Goal: Task Accomplishment & Management: Manage account settings

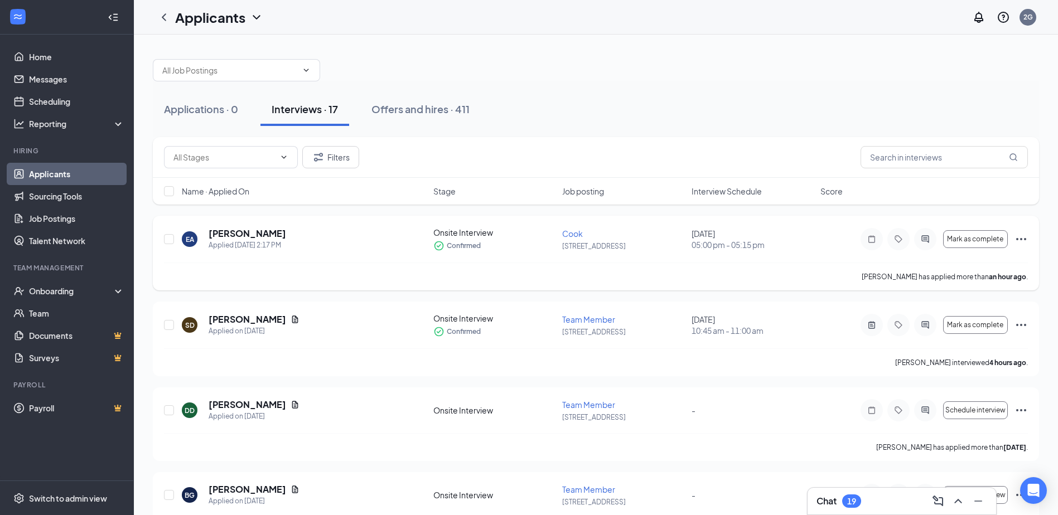
click at [174, 243] on div at bounding box center [169, 239] width 11 height 25
click at [1020, 238] on icon "Ellipses" at bounding box center [1020, 239] width 13 height 13
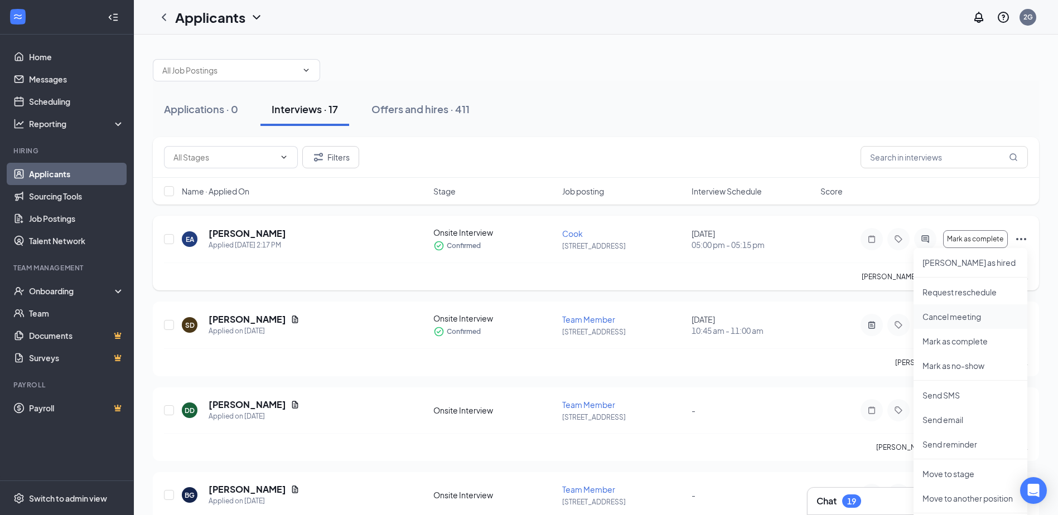
click at [974, 319] on p "Cancel meeting" at bounding box center [970, 316] width 96 height 11
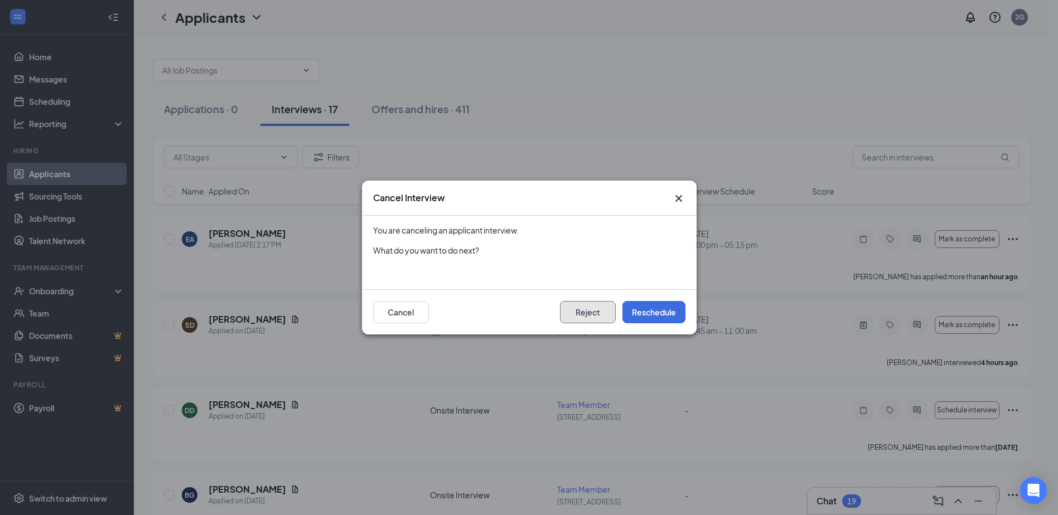
click at [584, 313] on button "Reject" at bounding box center [588, 312] width 56 height 22
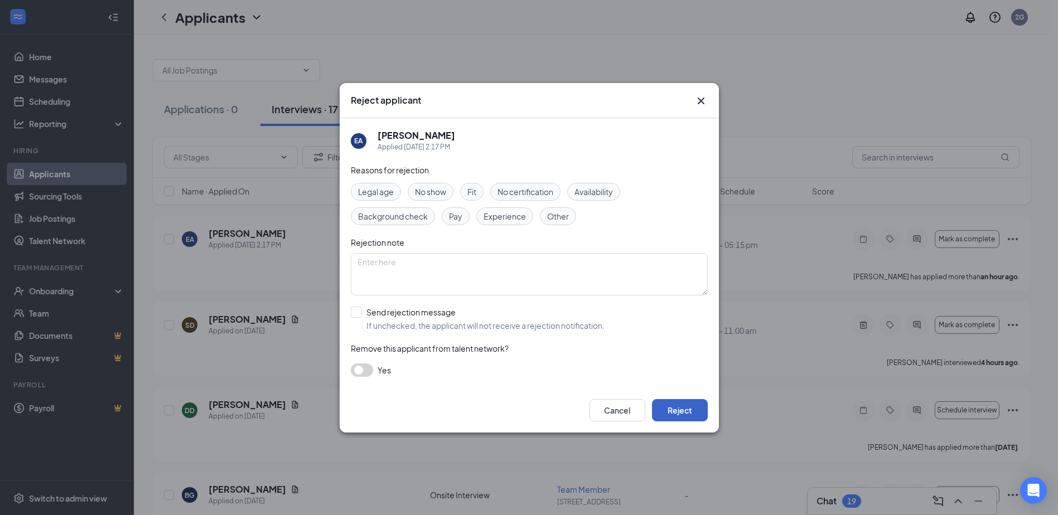
click at [686, 410] on button "Reject" at bounding box center [680, 410] width 56 height 22
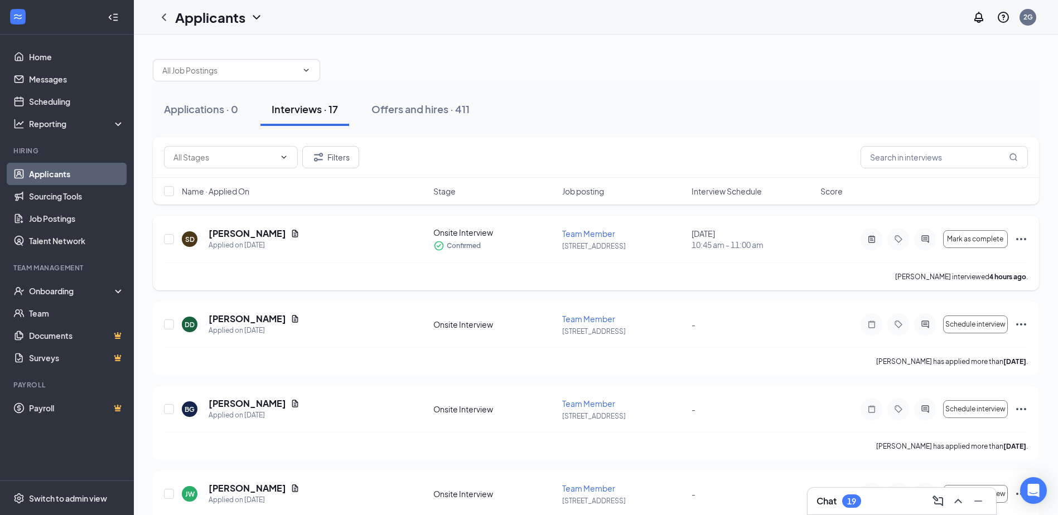
click at [1020, 239] on icon "Ellipses" at bounding box center [1021, 239] width 10 height 2
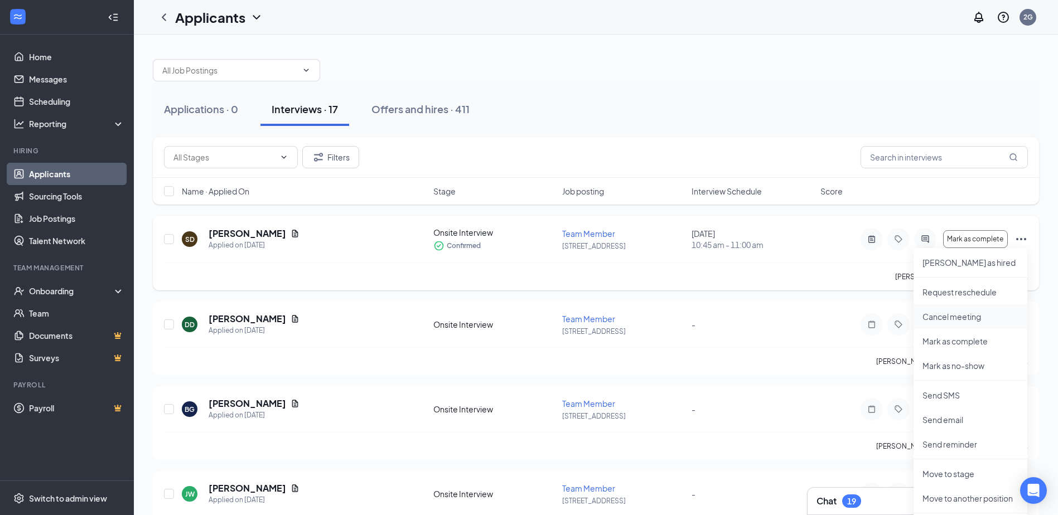
click at [974, 318] on p "Cancel meeting" at bounding box center [970, 316] width 96 height 11
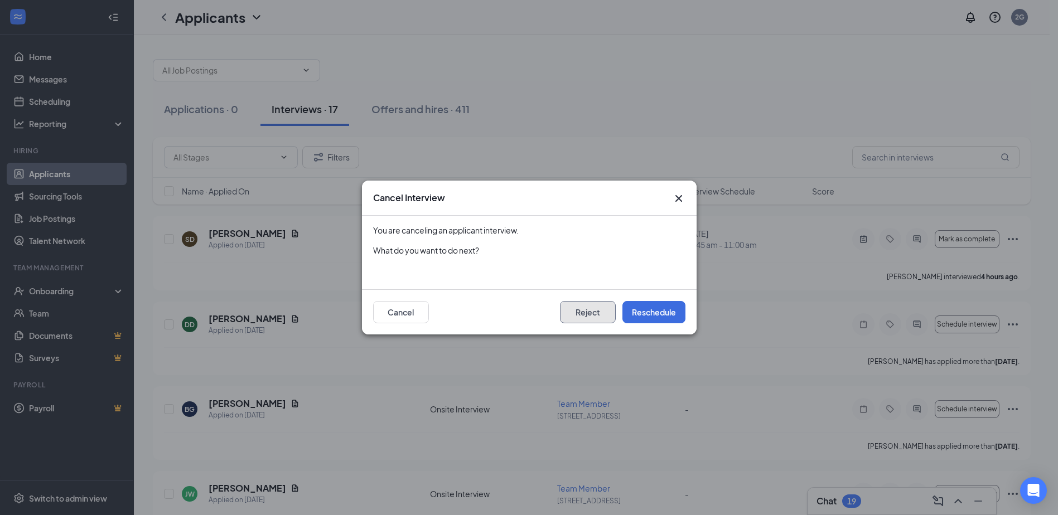
click at [588, 310] on button "Reject" at bounding box center [588, 312] width 56 height 22
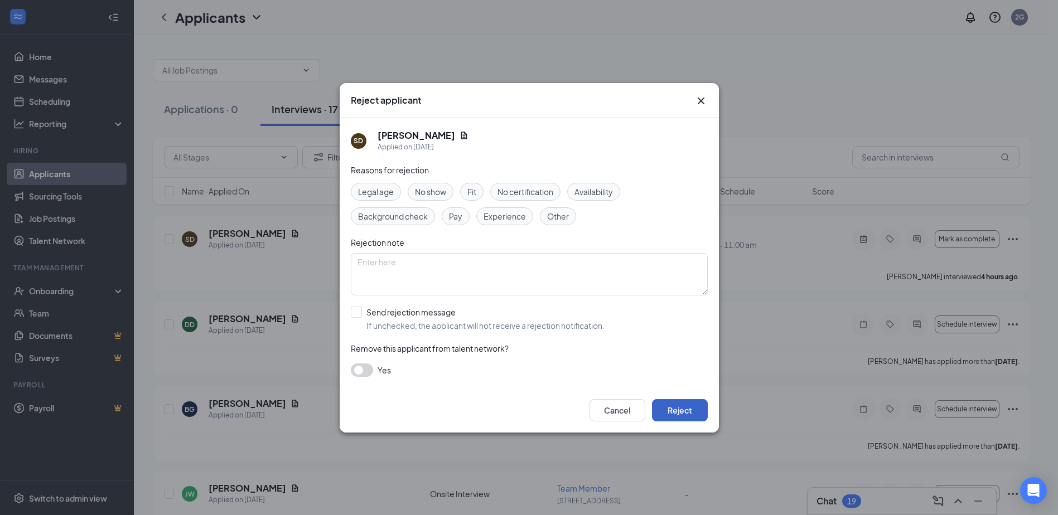
click at [672, 408] on button "Reject" at bounding box center [680, 410] width 56 height 22
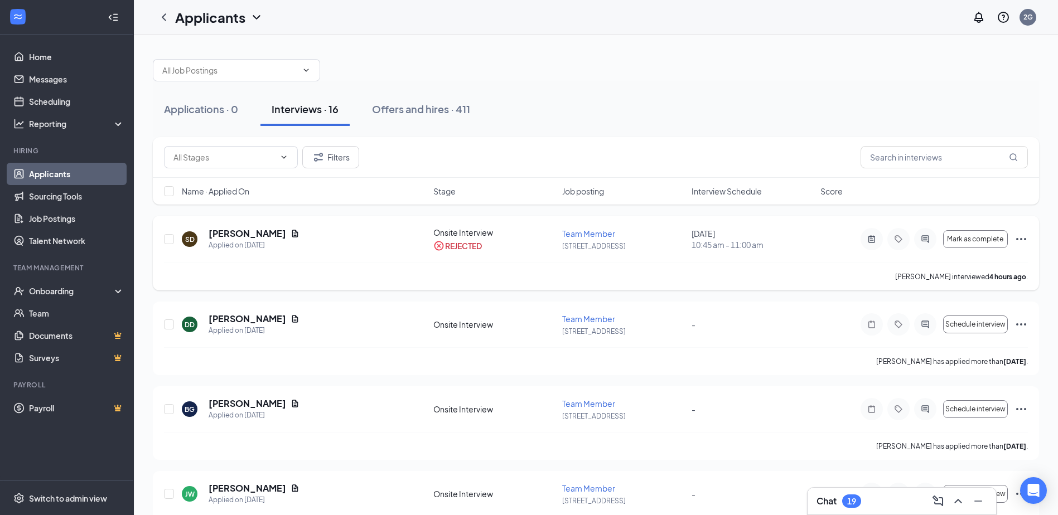
click at [1021, 234] on icon "Ellipses" at bounding box center [1020, 239] width 13 height 13
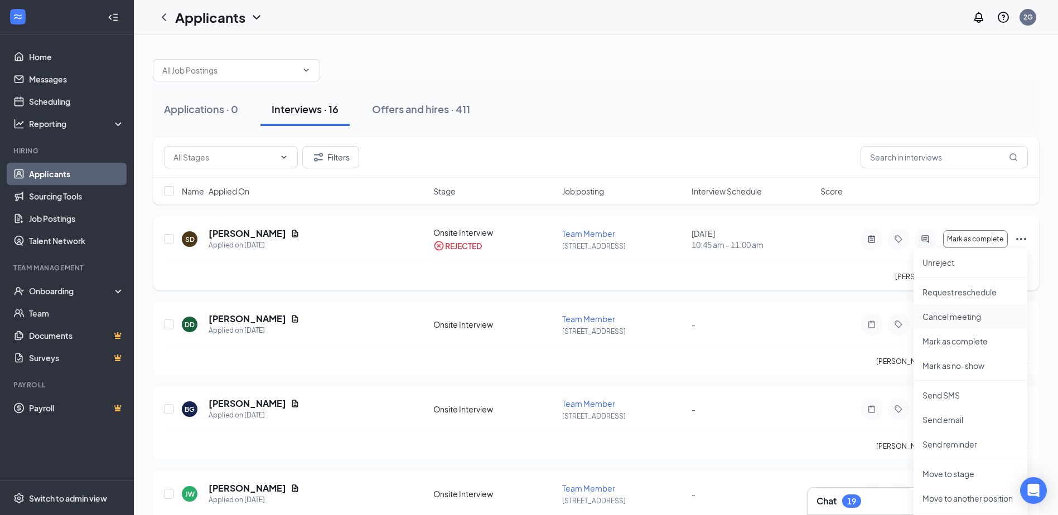
click at [984, 315] on p "Cancel meeting" at bounding box center [970, 316] width 96 height 11
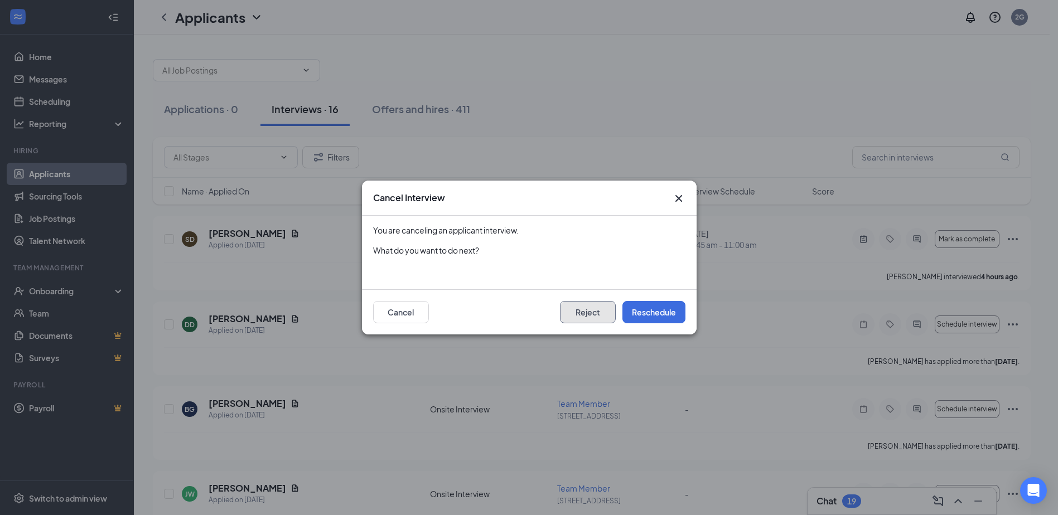
click at [588, 317] on button "Reject" at bounding box center [588, 312] width 56 height 22
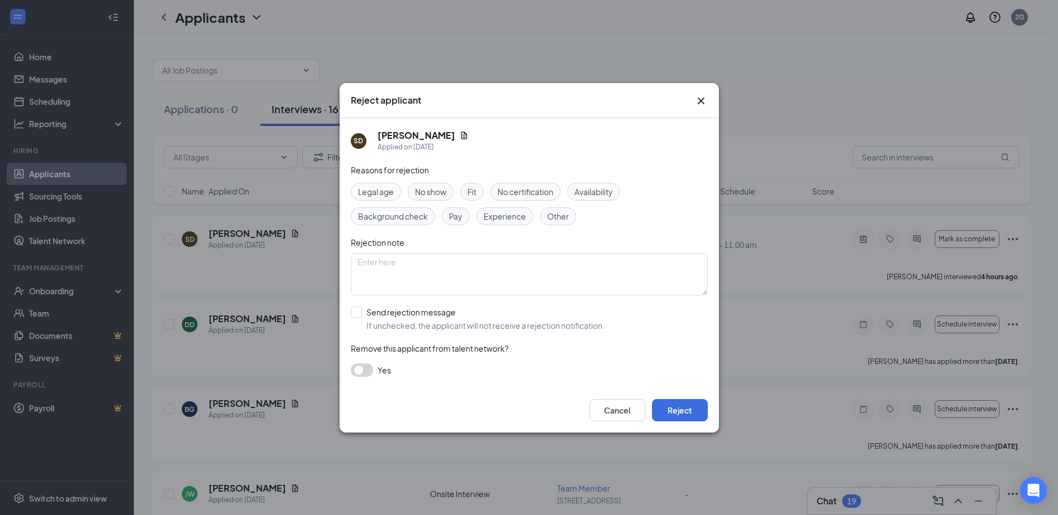
click at [439, 190] on span "No show" at bounding box center [430, 192] width 31 height 12
click at [689, 410] on button "Reject" at bounding box center [680, 410] width 56 height 22
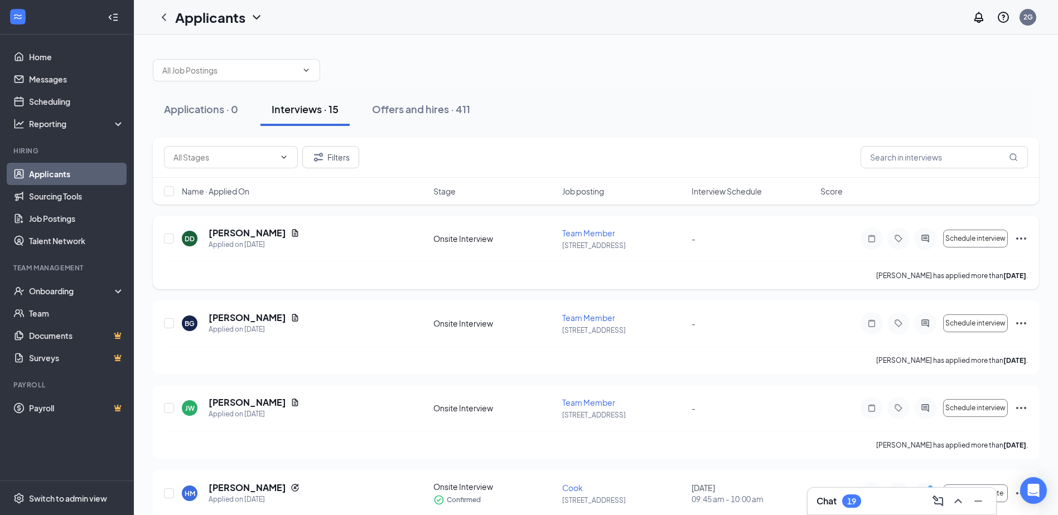
click at [1023, 241] on icon "Ellipses" at bounding box center [1020, 238] width 13 height 13
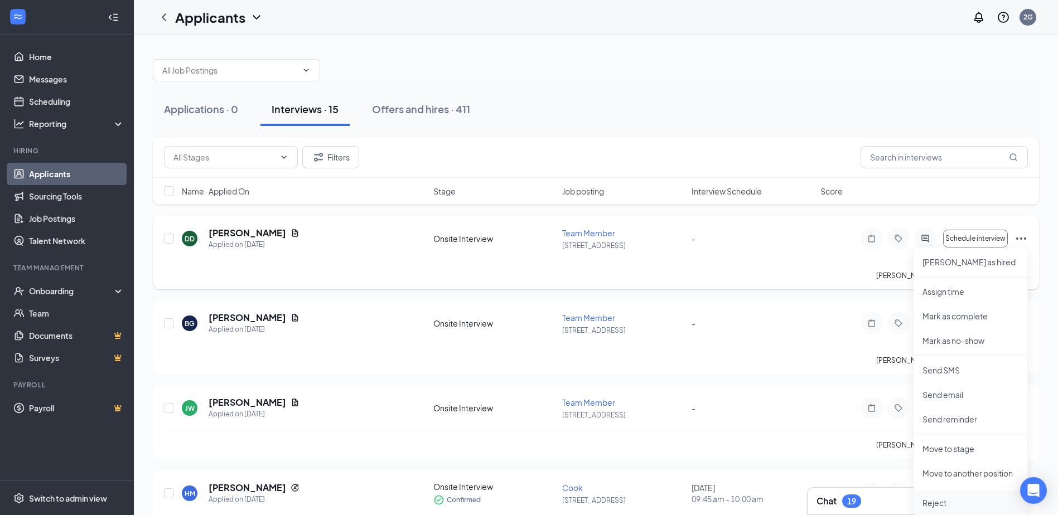
click at [946, 501] on p "Reject" at bounding box center [970, 502] width 96 height 11
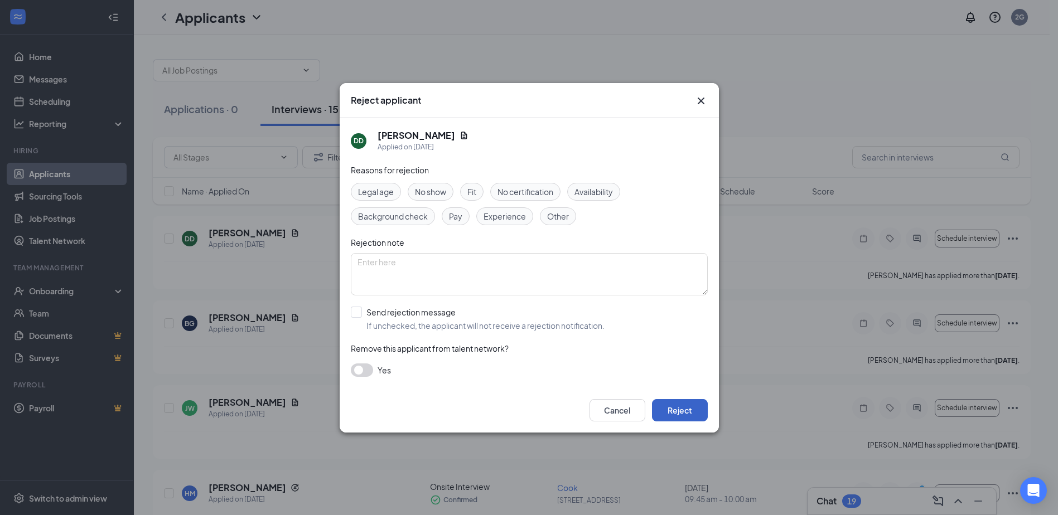
click at [670, 413] on button "Reject" at bounding box center [680, 410] width 56 height 22
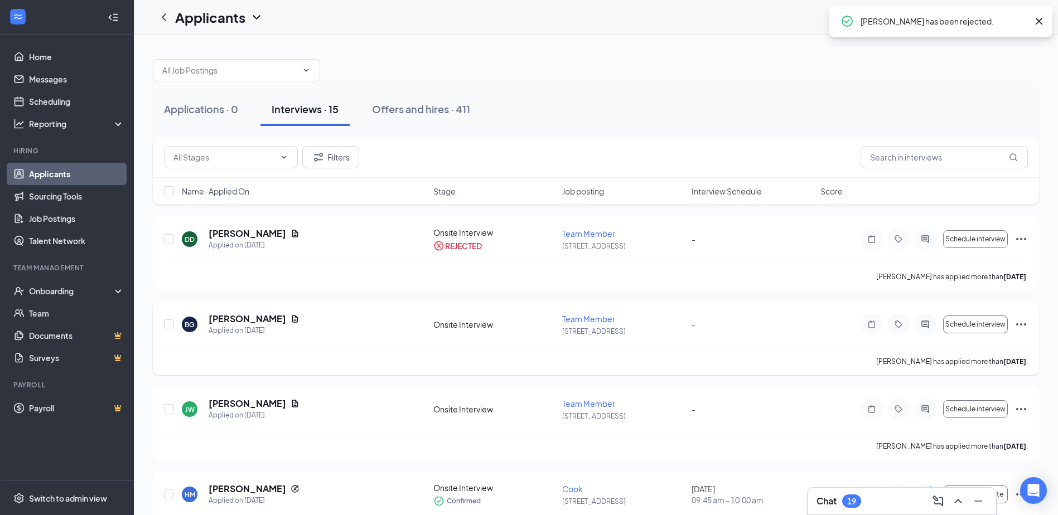
click at [1020, 325] on icon "Ellipses" at bounding box center [1020, 324] width 13 height 13
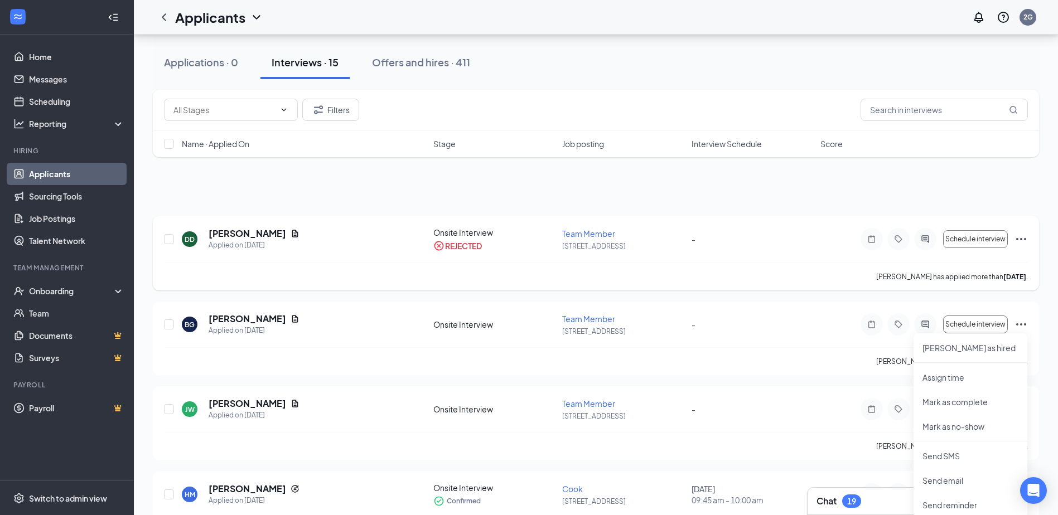
scroll to position [112, 0]
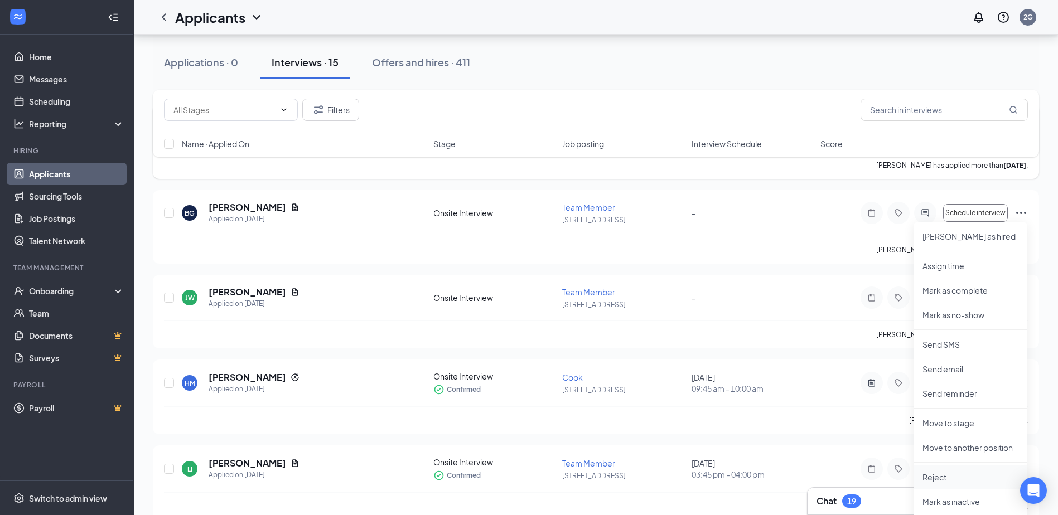
click at [950, 481] on p "Reject" at bounding box center [970, 477] width 96 height 11
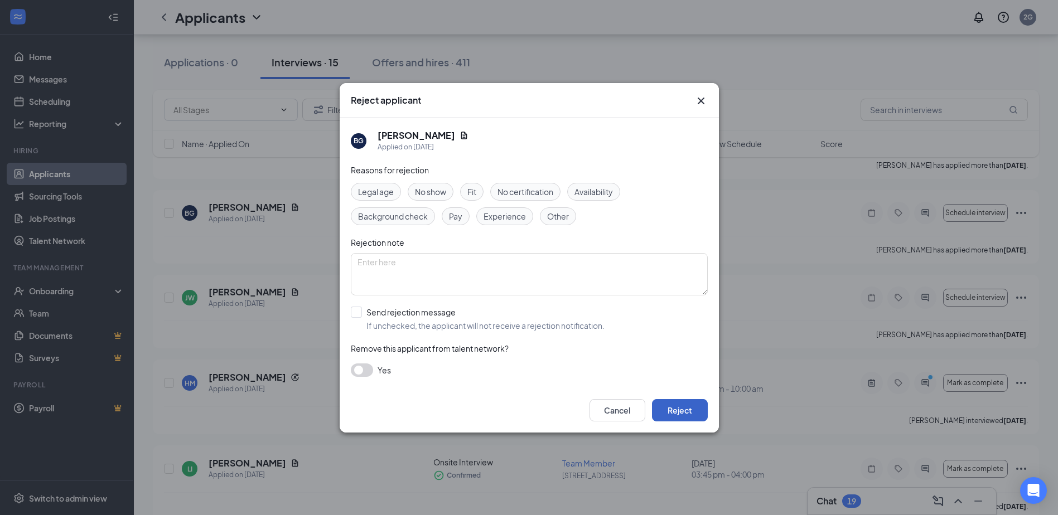
click at [684, 409] on button "Reject" at bounding box center [680, 410] width 56 height 22
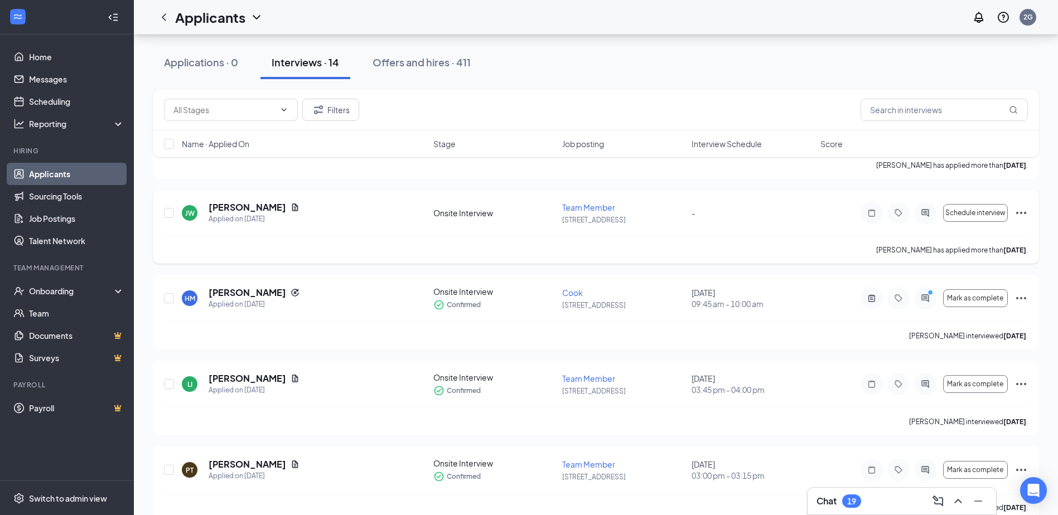
click at [1020, 211] on icon "Ellipses" at bounding box center [1020, 212] width 13 height 13
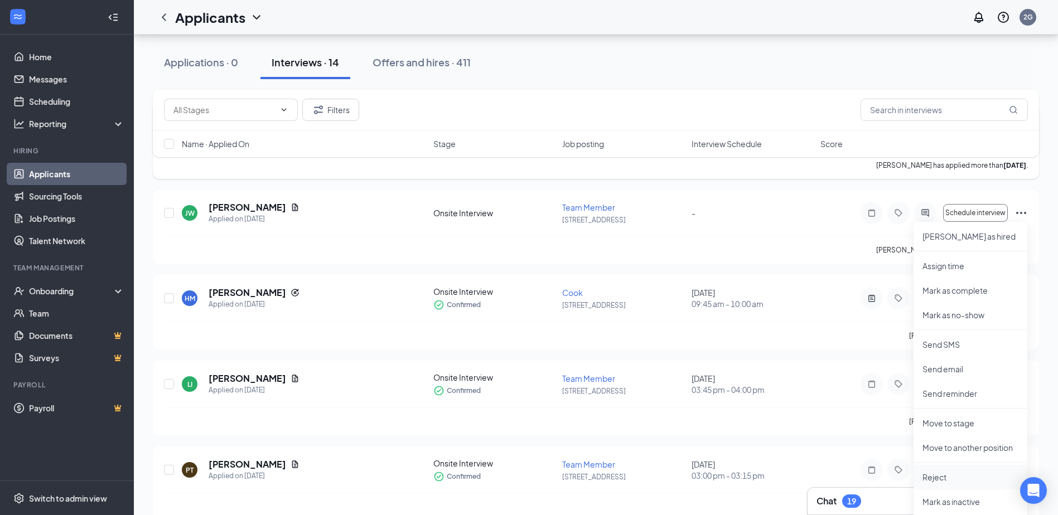
click at [962, 477] on p "Reject" at bounding box center [970, 477] width 96 height 11
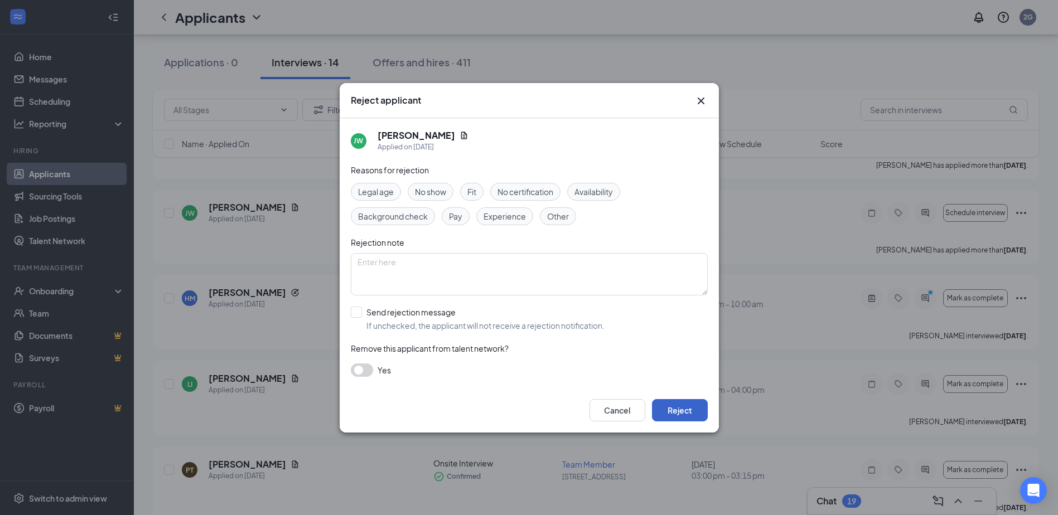
click at [688, 409] on button "Reject" at bounding box center [680, 410] width 56 height 22
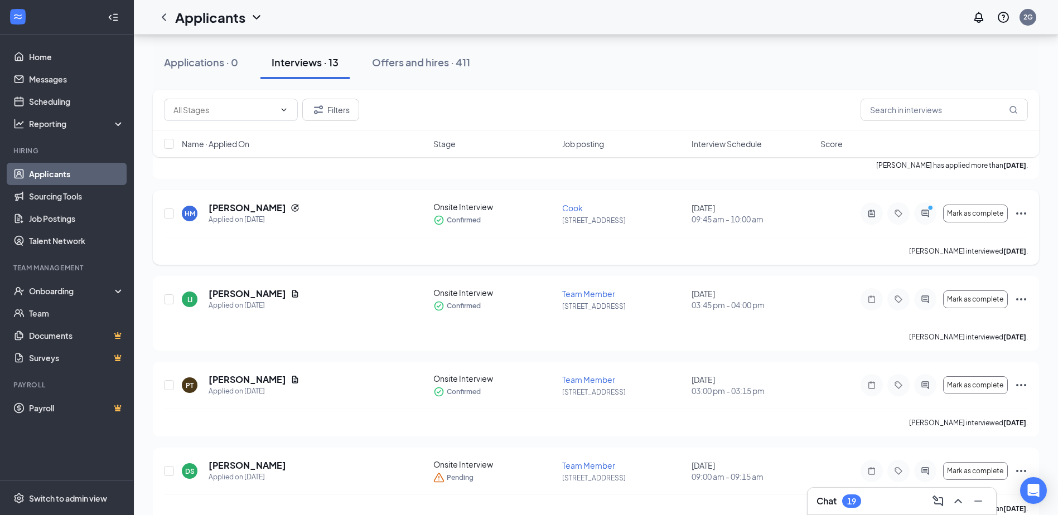
click at [1017, 212] on icon "Ellipses" at bounding box center [1020, 213] width 13 height 13
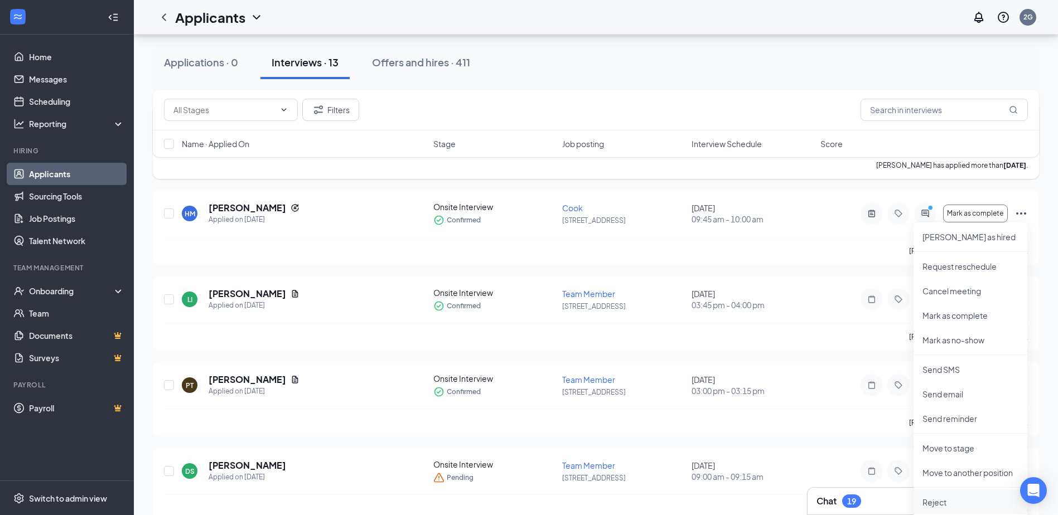
click at [963, 507] on p "Reject" at bounding box center [970, 502] width 96 height 11
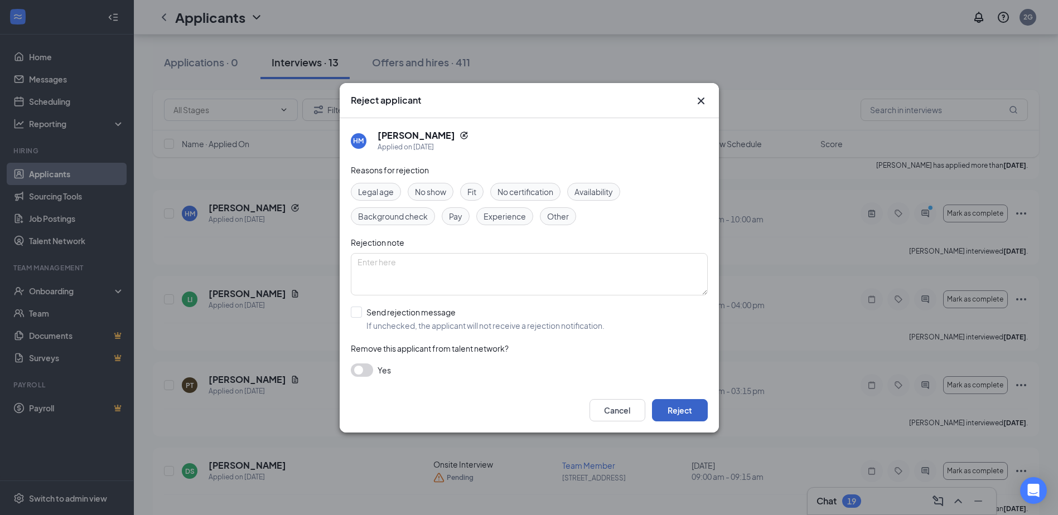
click at [671, 408] on button "Reject" at bounding box center [680, 410] width 56 height 22
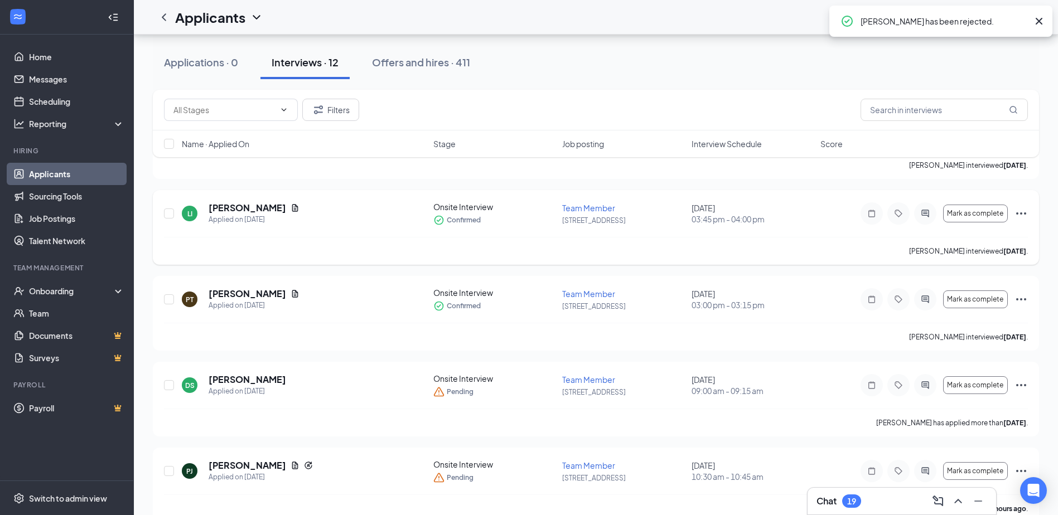
click at [1020, 216] on icon "Ellipses" at bounding box center [1020, 213] width 13 height 13
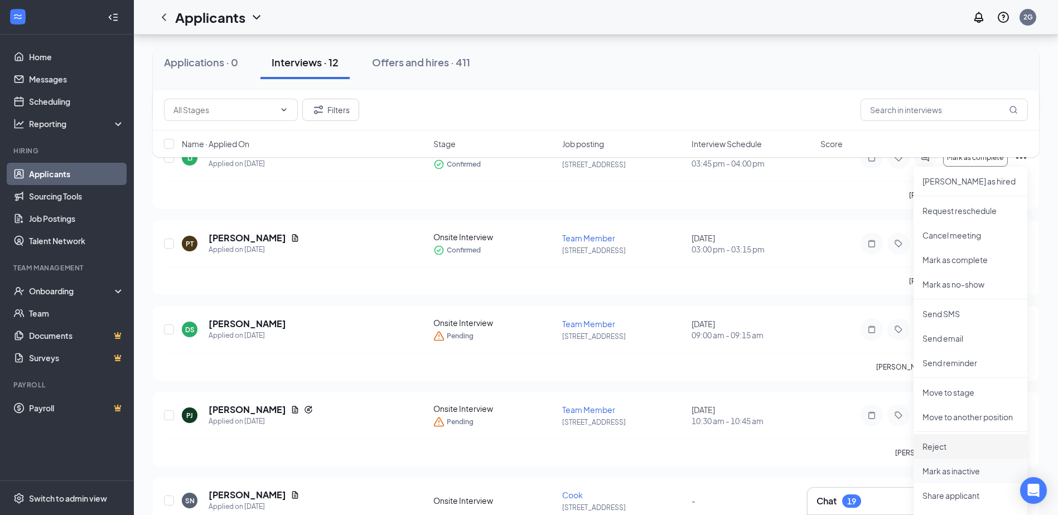
scroll to position [223, 0]
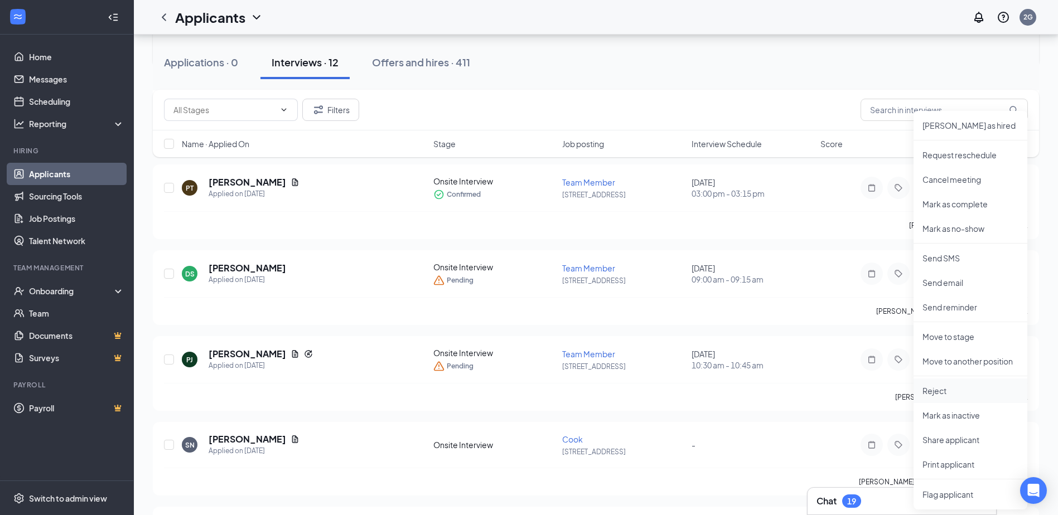
click at [967, 389] on p "Reject" at bounding box center [970, 390] width 96 height 11
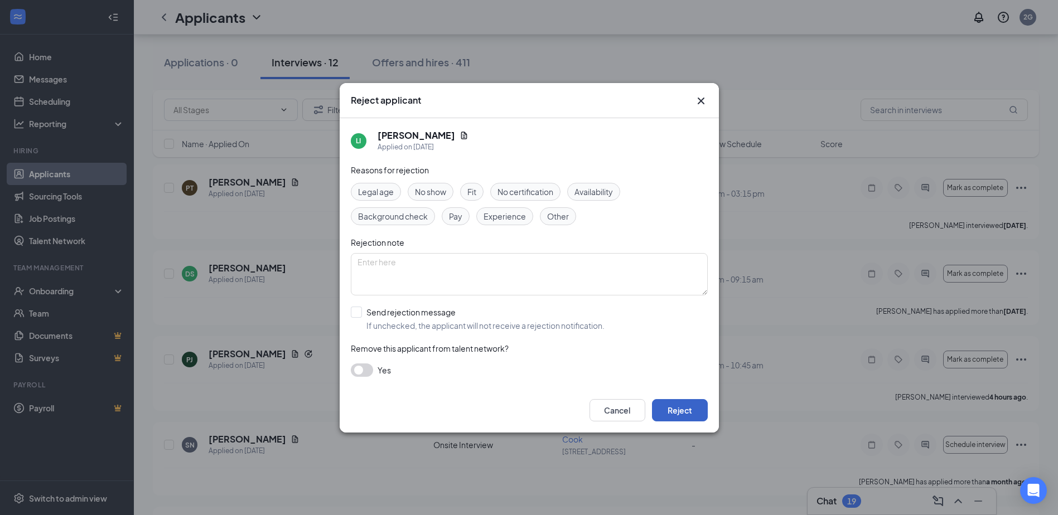
click at [693, 409] on button "Reject" at bounding box center [680, 410] width 56 height 22
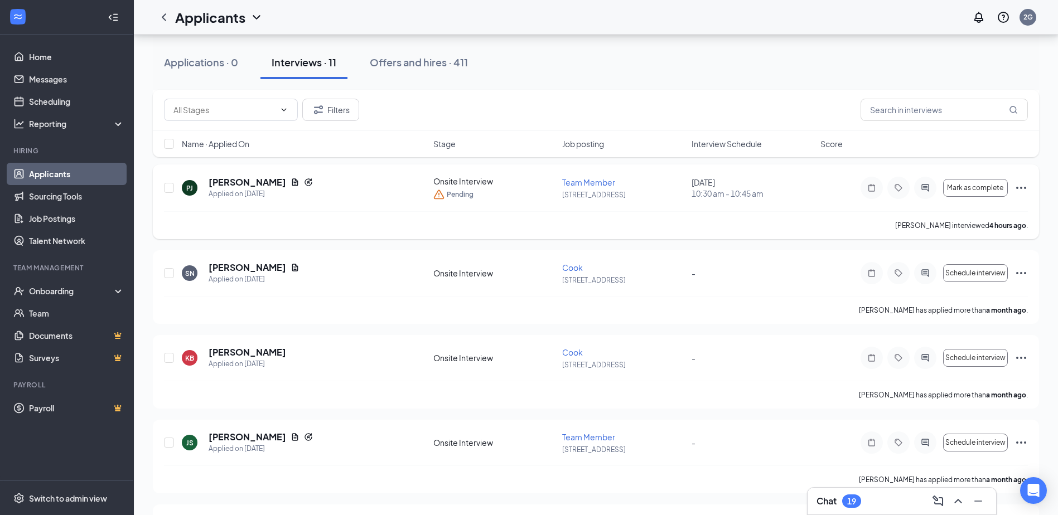
click at [1023, 189] on icon "Ellipses" at bounding box center [1020, 187] width 13 height 13
click at [987, 115] on input "text" at bounding box center [943, 110] width 167 height 22
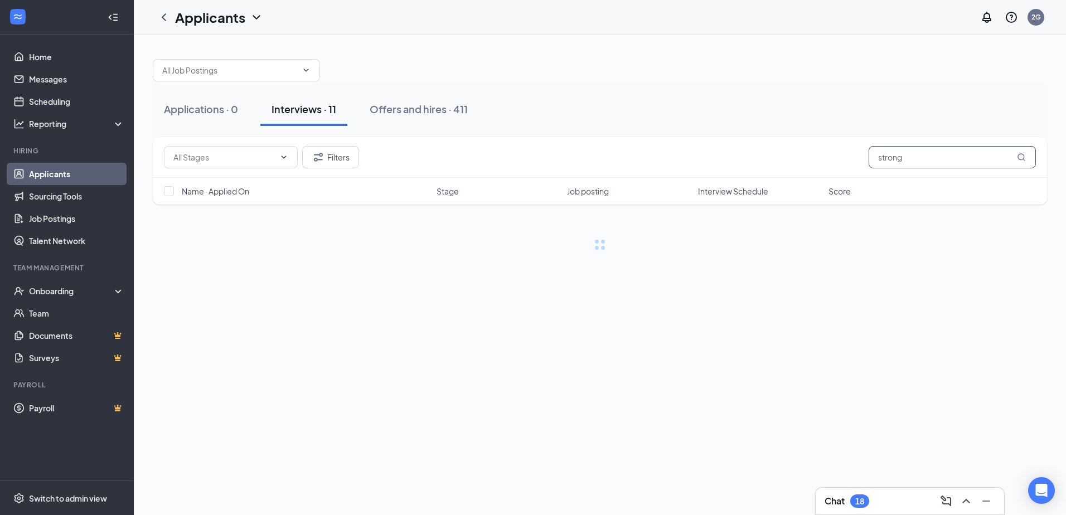
type input "strong"
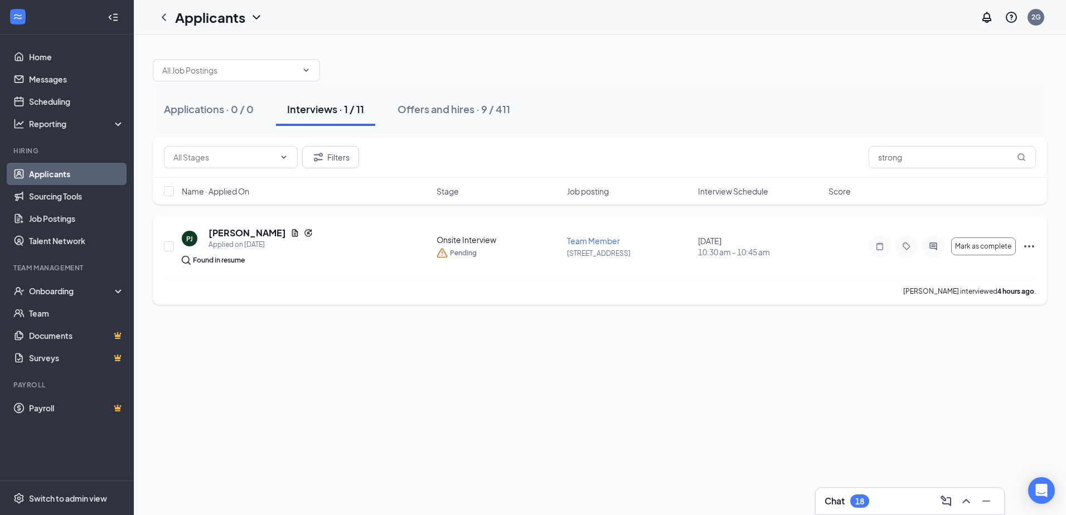
click at [1028, 246] on icon "Ellipses" at bounding box center [1029, 246] width 10 height 2
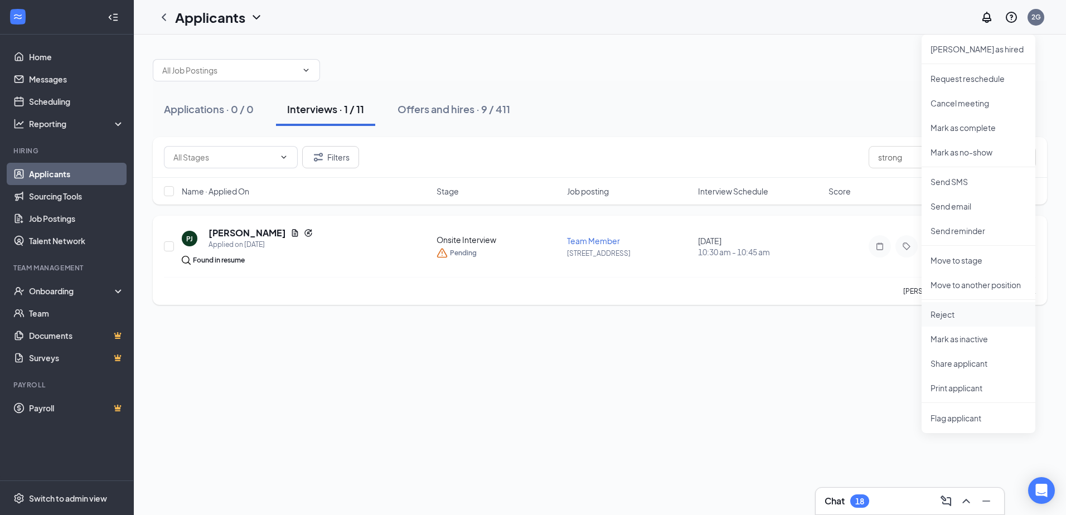
click at [963, 312] on p "Reject" at bounding box center [979, 314] width 96 height 11
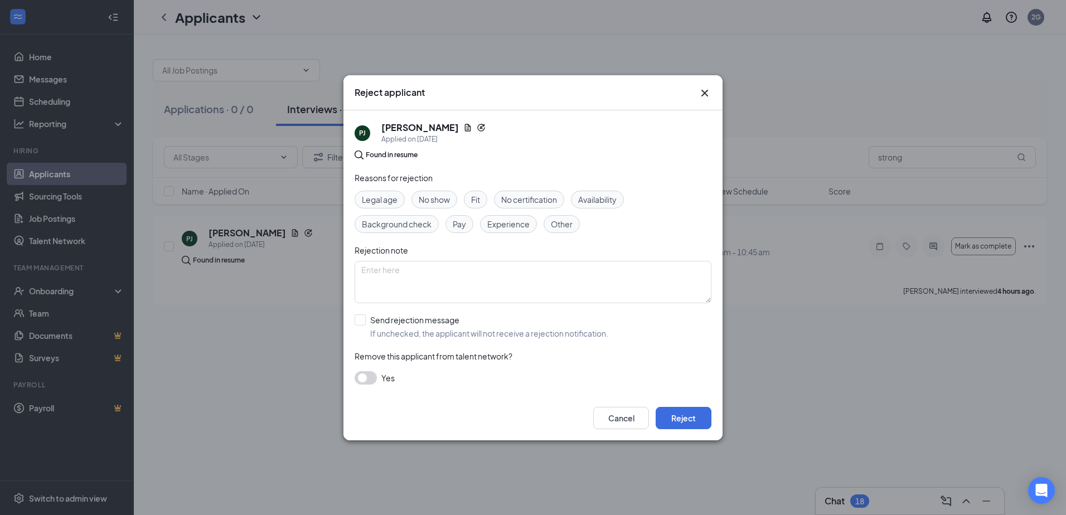
click at [438, 202] on span "No show" at bounding box center [434, 199] width 31 height 12
click at [687, 433] on div "Cancel Reject" at bounding box center [532, 418] width 379 height 45
click at [692, 418] on button "Reject" at bounding box center [684, 418] width 56 height 22
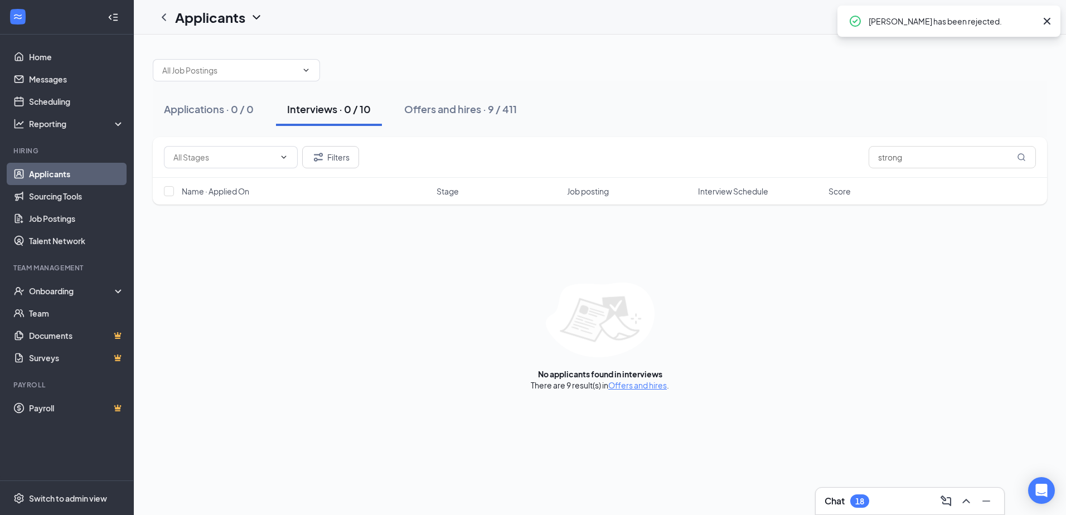
click at [1048, 25] on icon "Cross" at bounding box center [1046, 20] width 13 height 13
click at [462, 117] on button "Offers and hires · 9 / 411" at bounding box center [460, 109] width 135 height 33
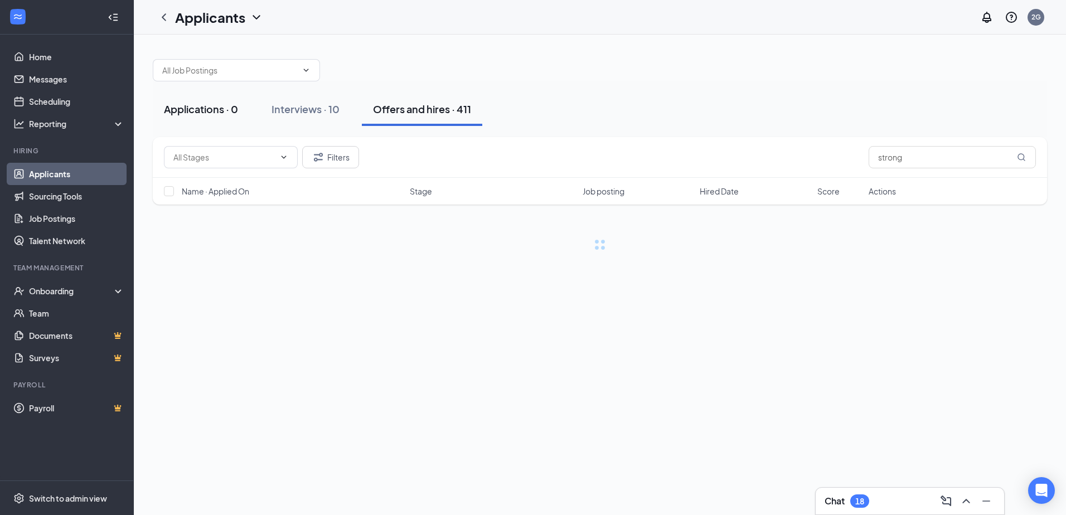
click at [248, 115] on button "Applications · 0" at bounding box center [201, 109] width 96 height 33
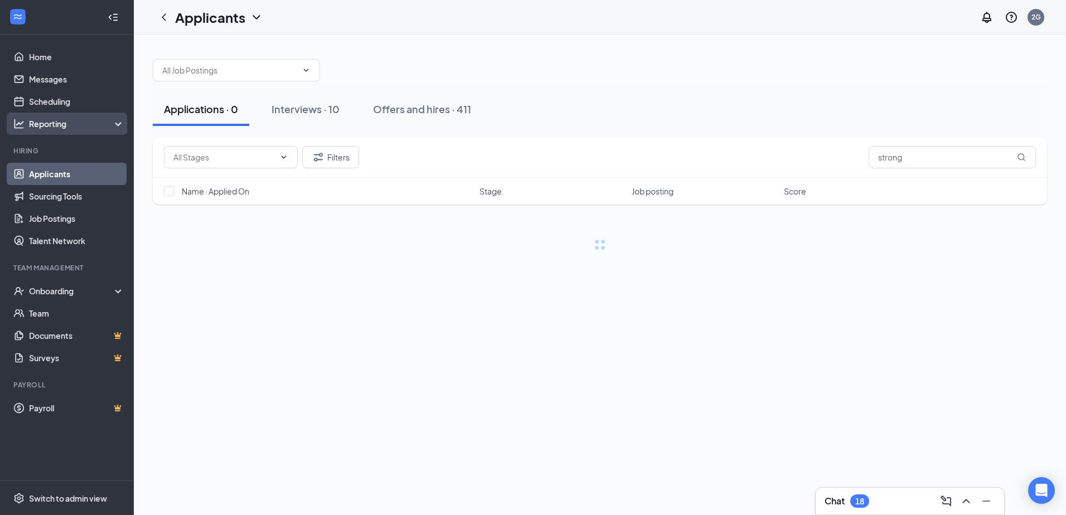
click at [74, 132] on div "Reporting" at bounding box center [67, 124] width 134 height 22
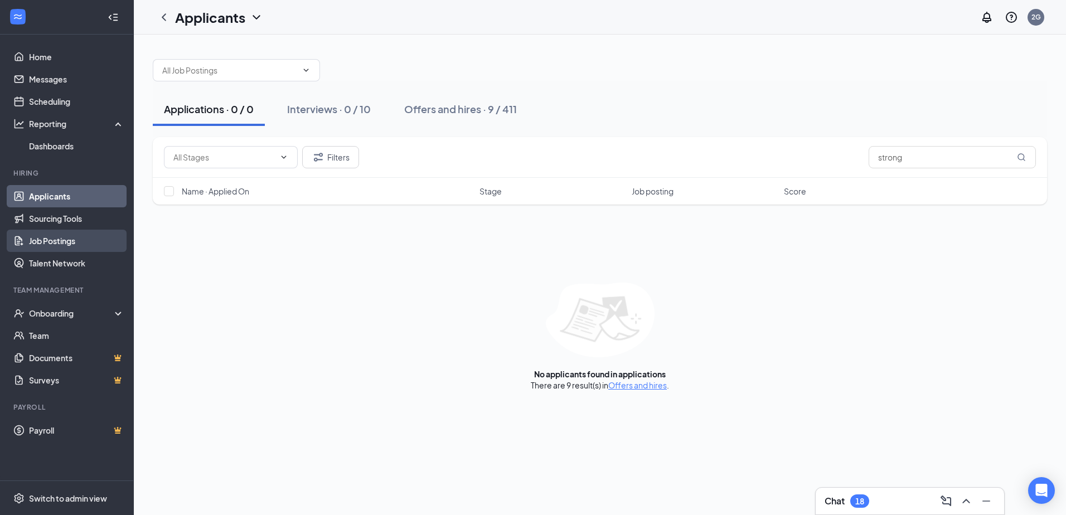
click at [68, 240] on link "Job Postings" at bounding box center [76, 241] width 95 height 22
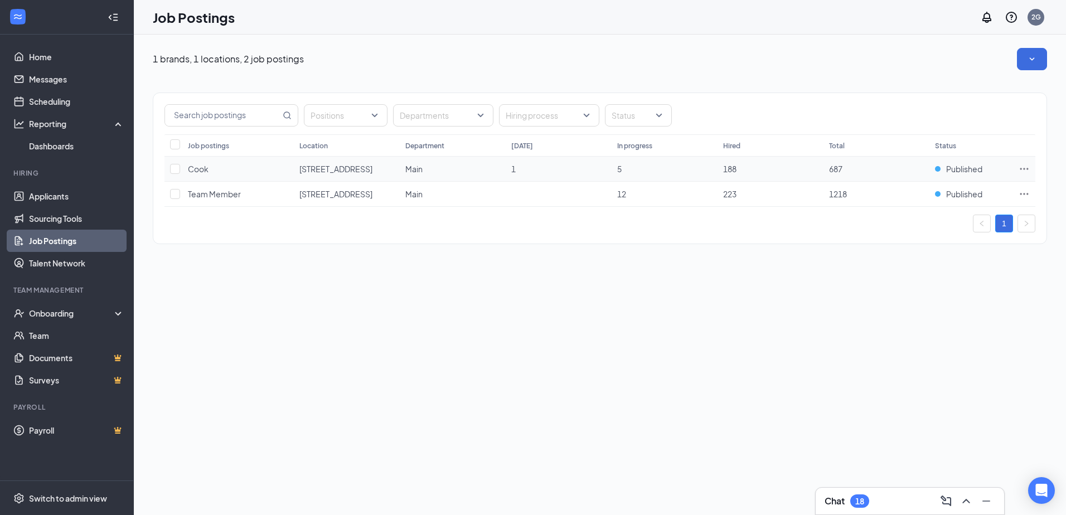
click at [611, 176] on td "1" at bounding box center [559, 169] width 106 height 25
click at [51, 88] on link "Messages" at bounding box center [76, 79] width 95 height 22
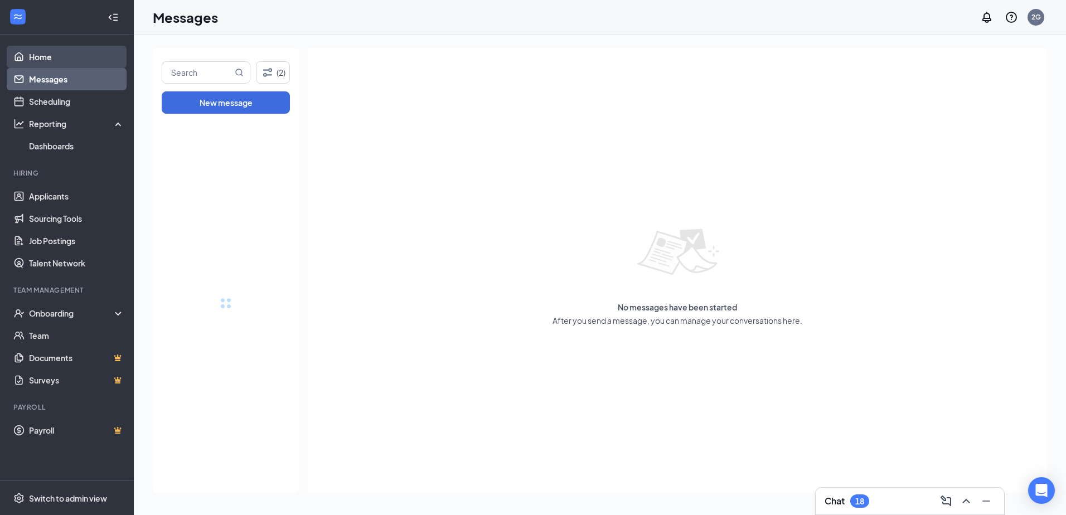
click at [72, 59] on link "Home" at bounding box center [76, 57] width 95 height 22
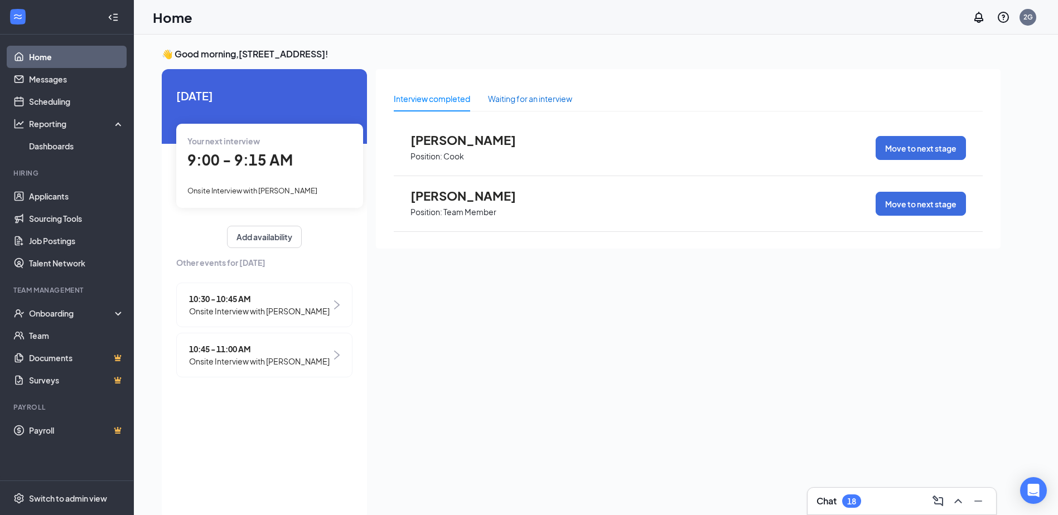
click at [535, 99] on div "Waiting for an interview" at bounding box center [530, 99] width 84 height 12
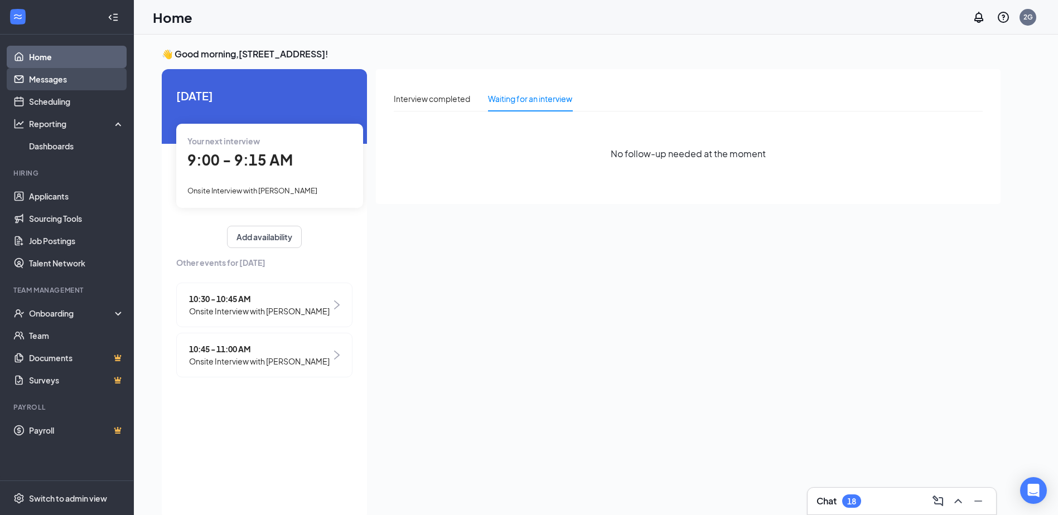
click at [58, 79] on link "Messages" at bounding box center [76, 79] width 95 height 22
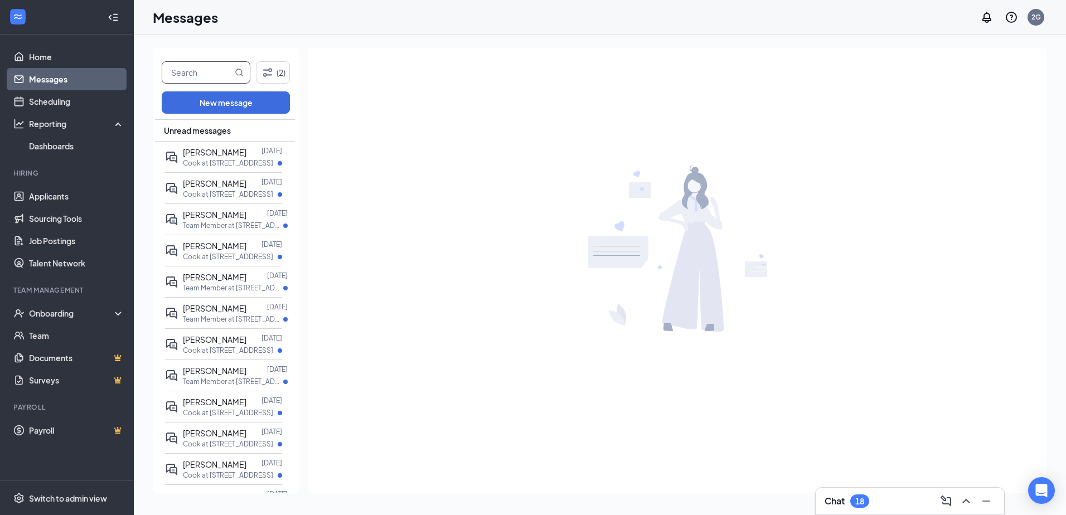
click at [217, 81] on input "text" at bounding box center [197, 72] width 70 height 21
type input "strong"
